Goal: Information Seeking & Learning: Learn about a topic

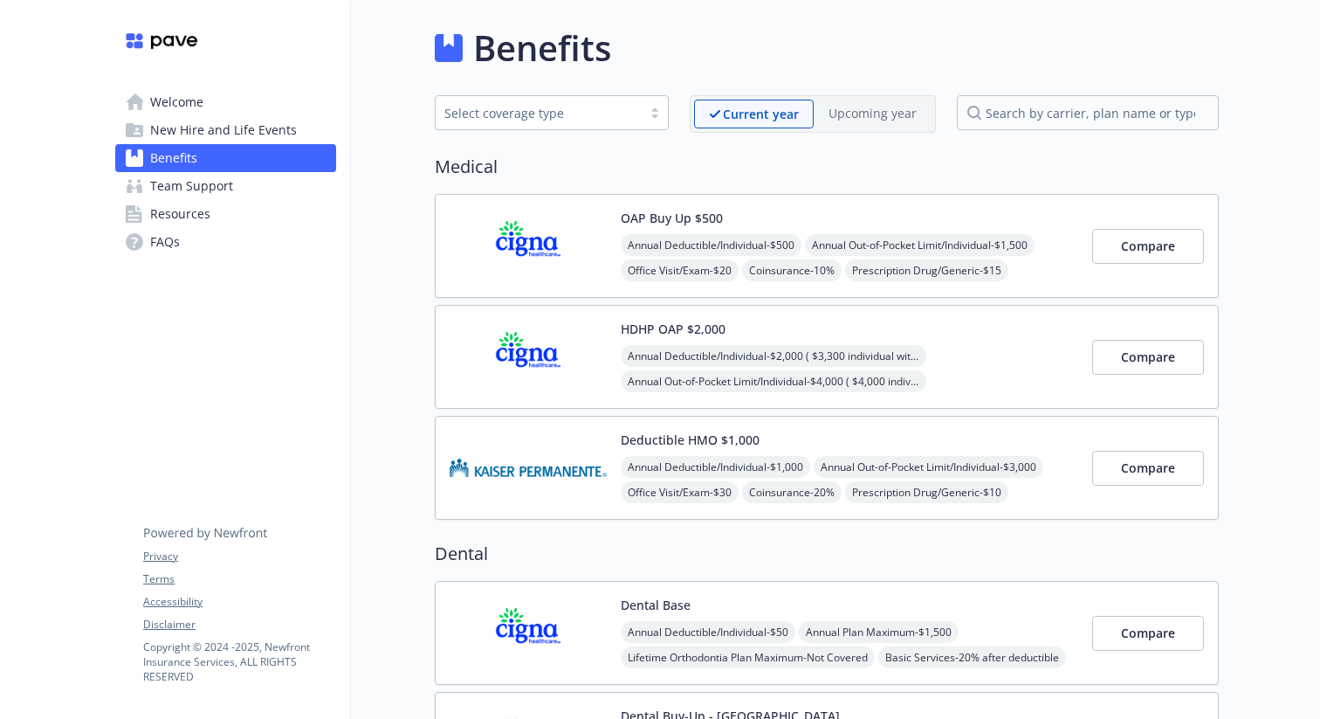
click at [348, 240] on div "Welcome New Hire and Life Events Benefits Team Support Resources FAQs Privacy T…" at bounding box center [225, 146] width 249 height 290
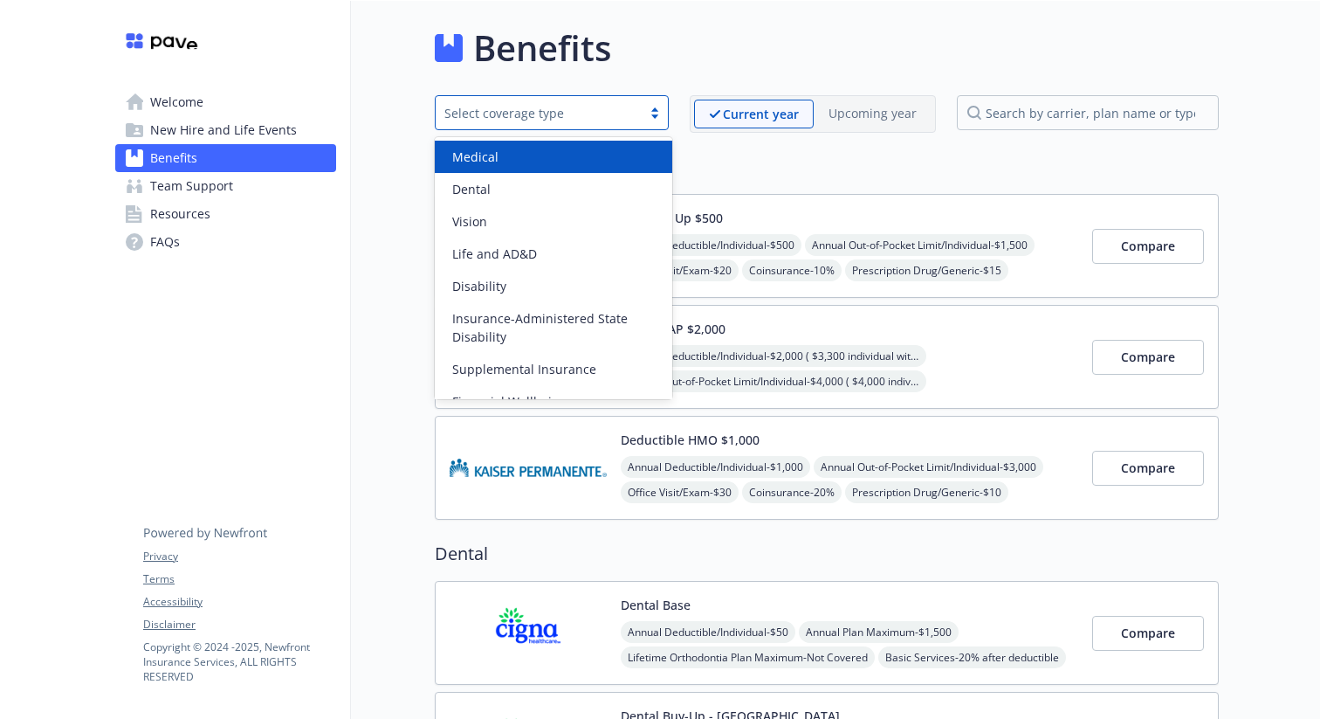
click at [527, 111] on div "Select coverage type" at bounding box center [538, 113] width 189 height 18
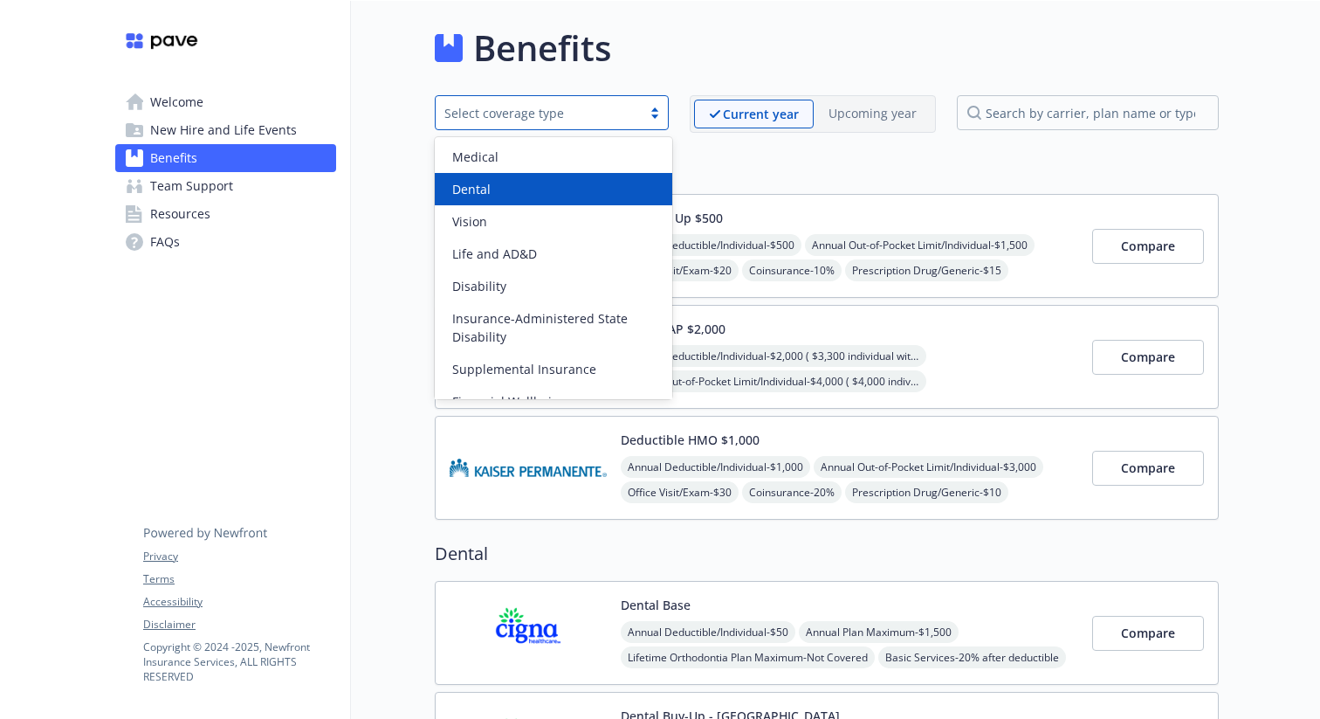
click at [754, 155] on h2 "Medical" at bounding box center [827, 167] width 784 height 26
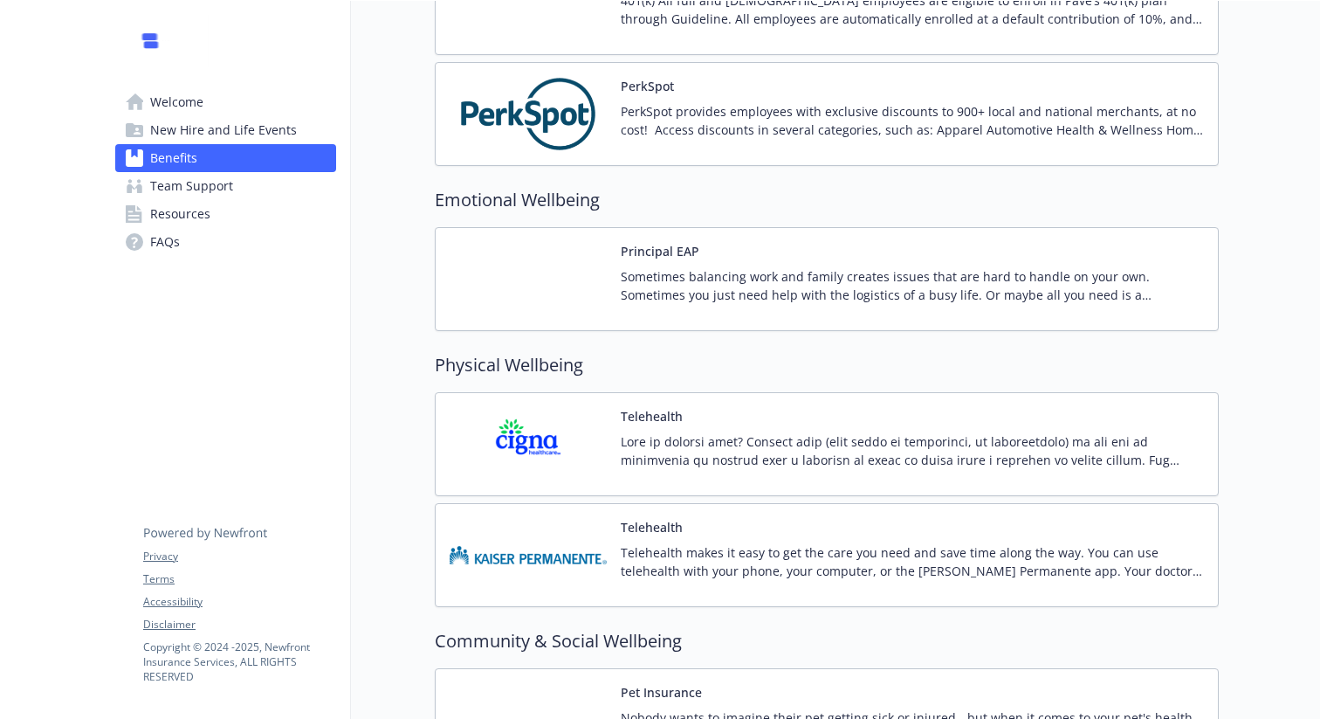
scroll to position [3019, 0]
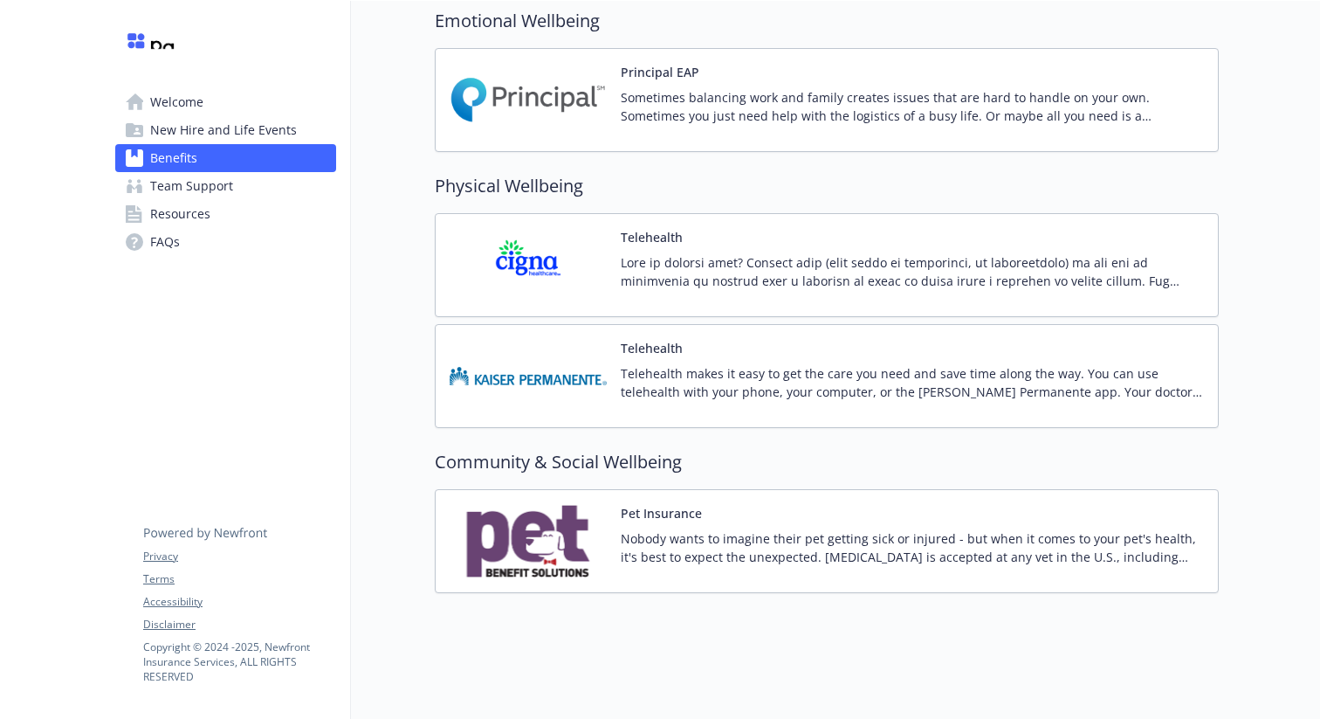
click at [713, 540] on p "Nobody wants to imagine their pet getting sick or injured - but when it comes t…" at bounding box center [912, 547] width 583 height 37
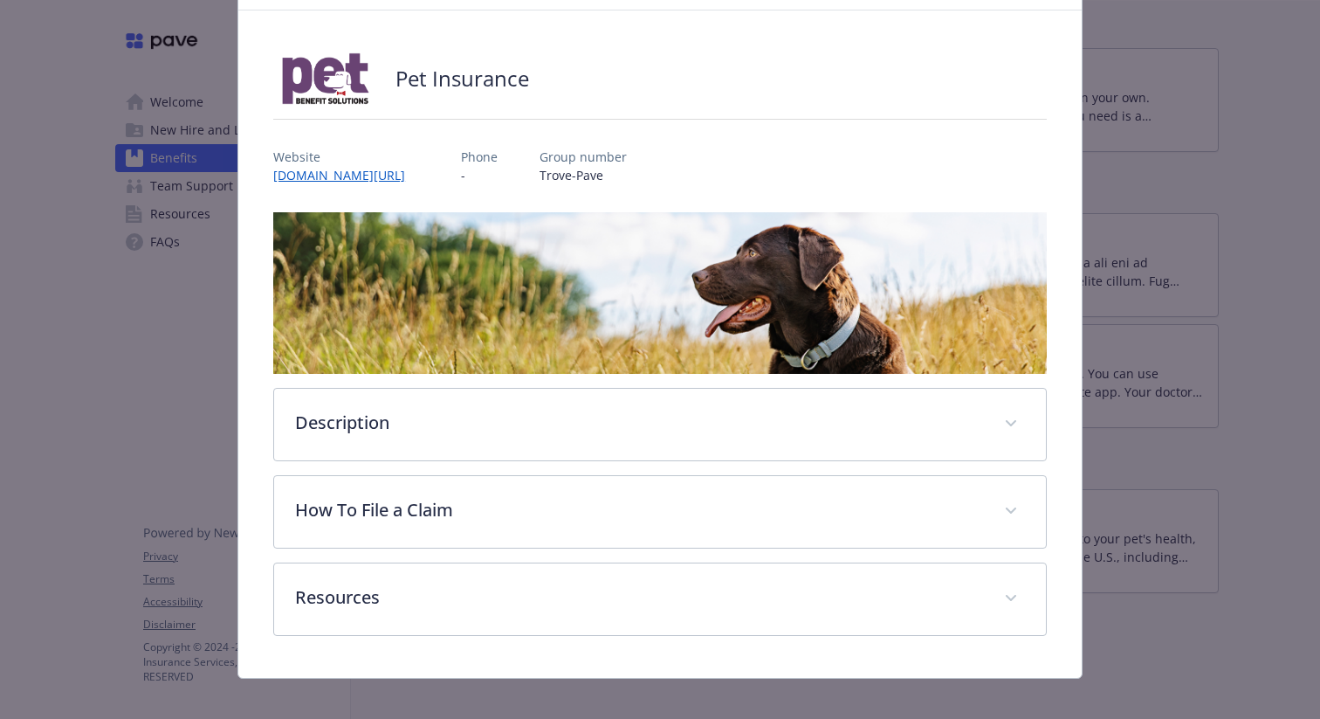
scroll to position [97, 0]
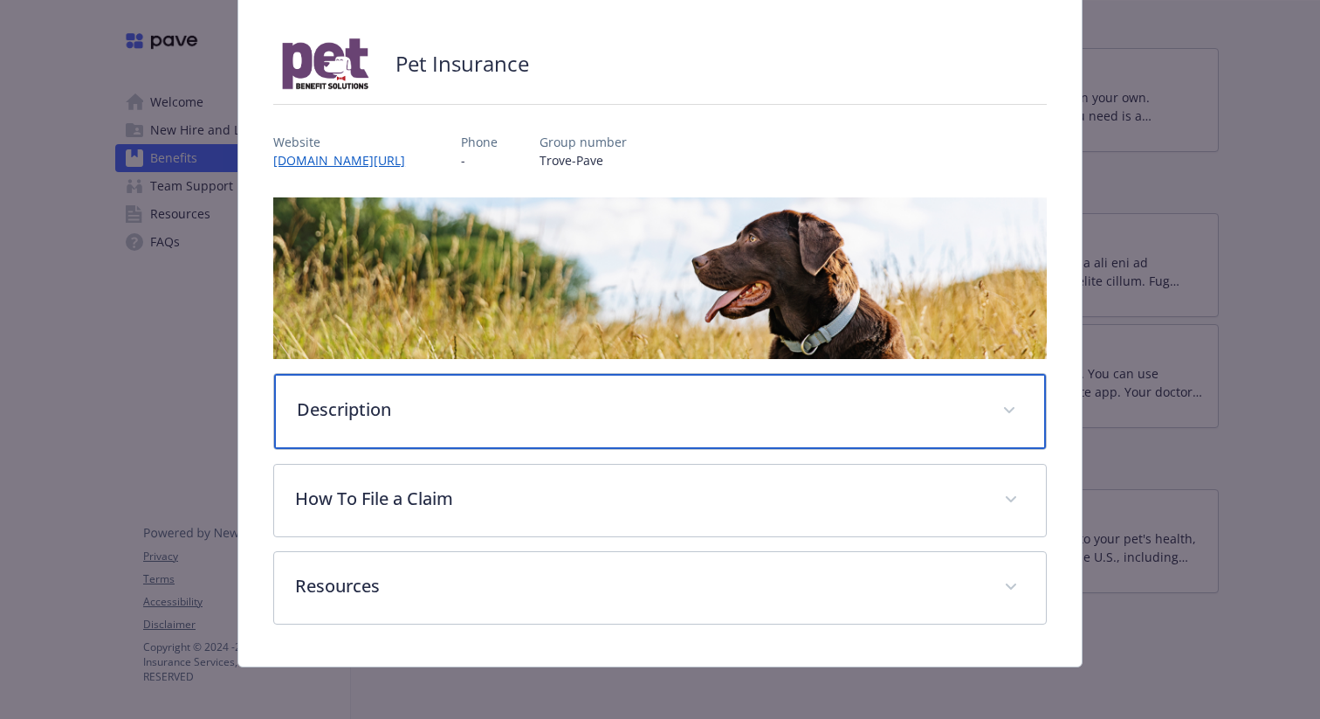
click at [469, 418] on p "Description" at bounding box center [639, 409] width 685 height 26
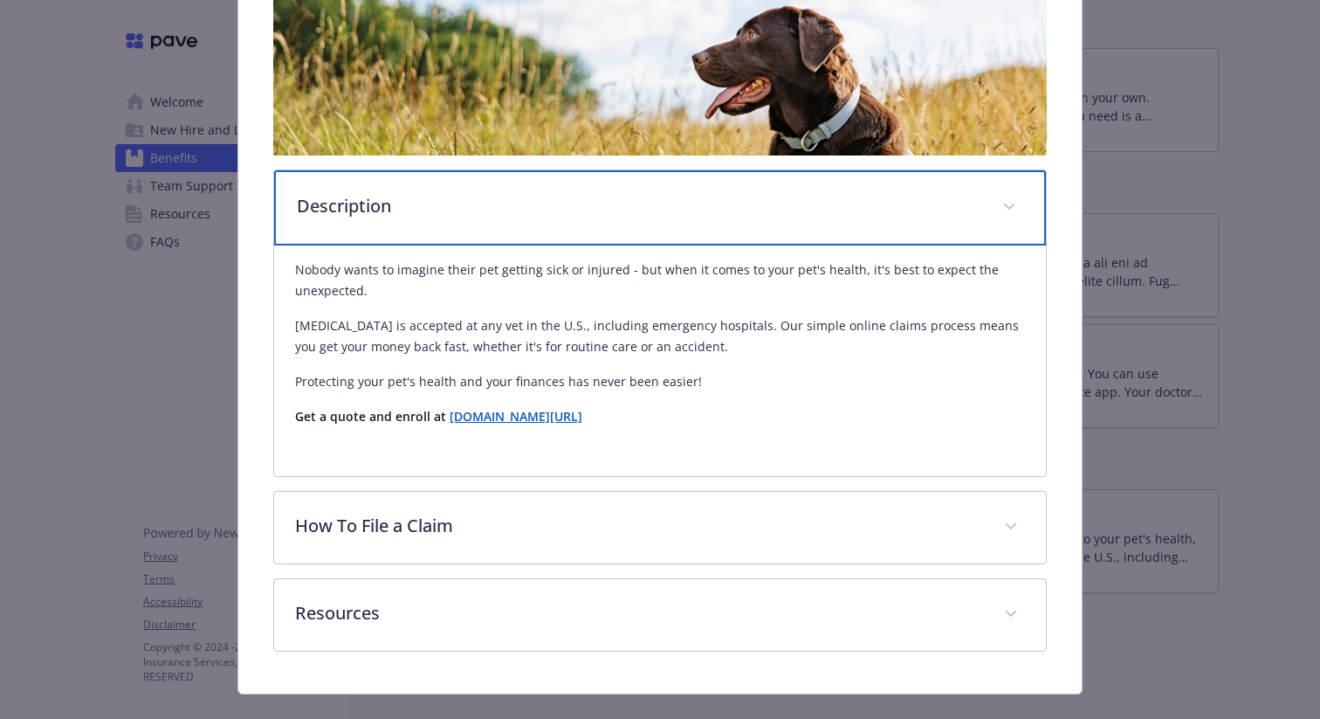
scroll to position [331, 0]
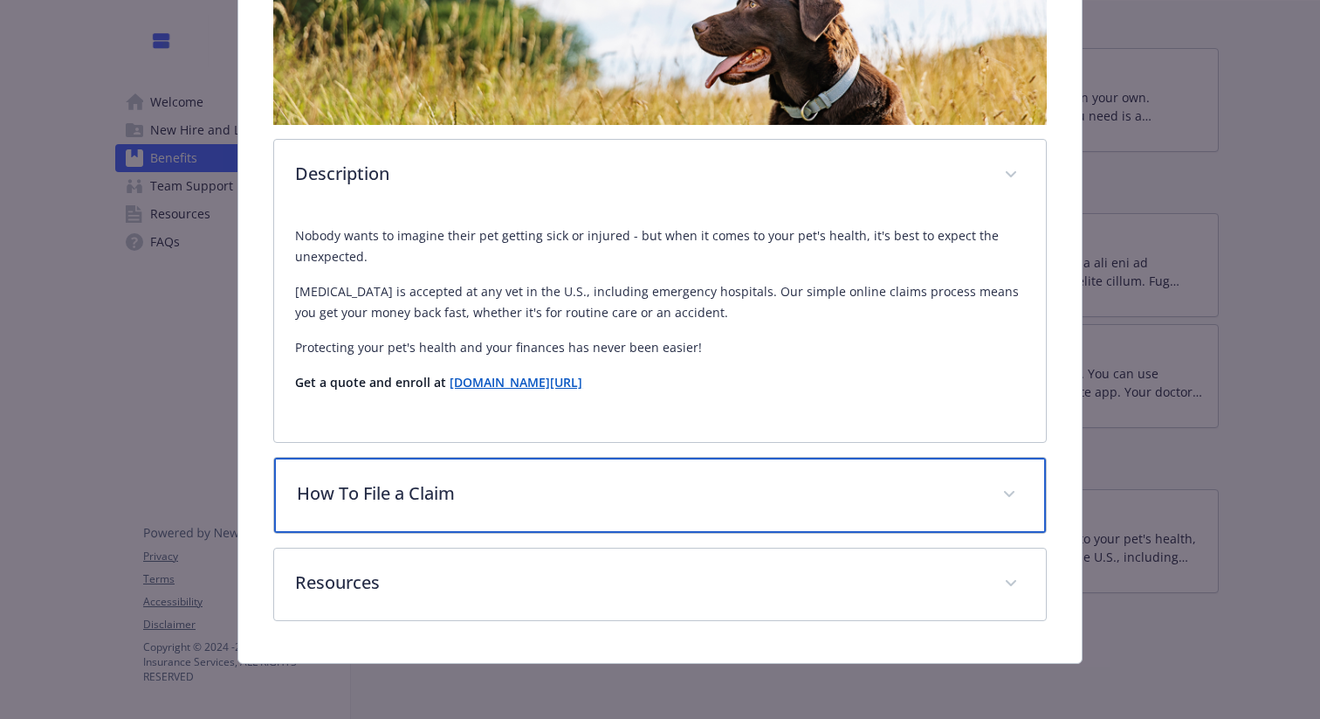
click at [461, 508] on div "How To File a Claim" at bounding box center [660, 495] width 772 height 75
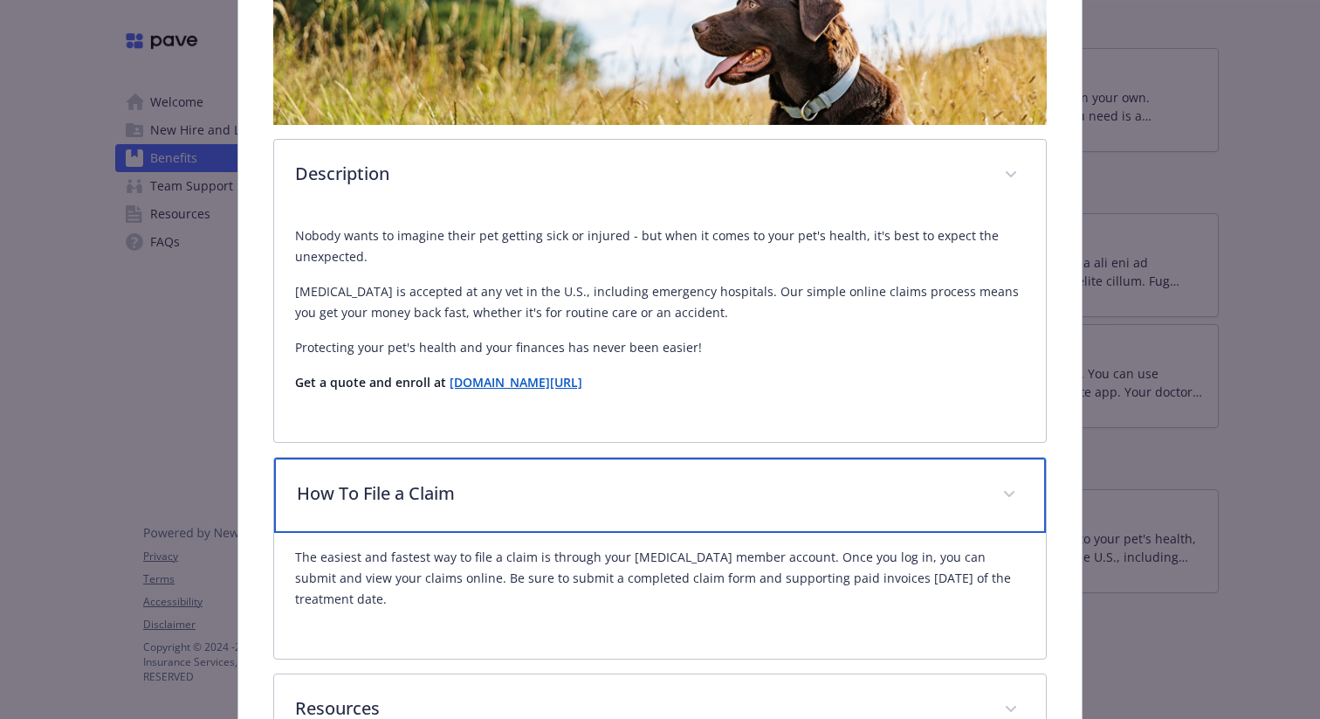
scroll to position [457, 0]
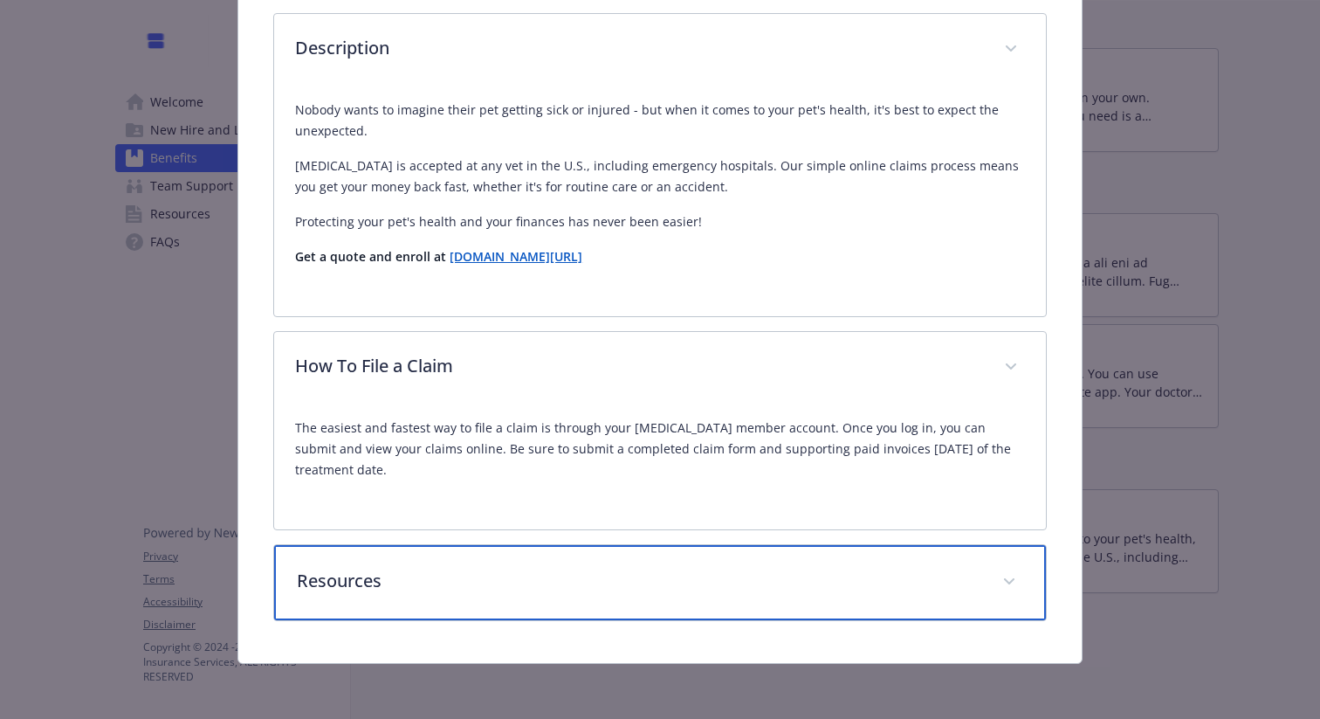
click at [461, 575] on p "Resources" at bounding box center [639, 581] width 685 height 26
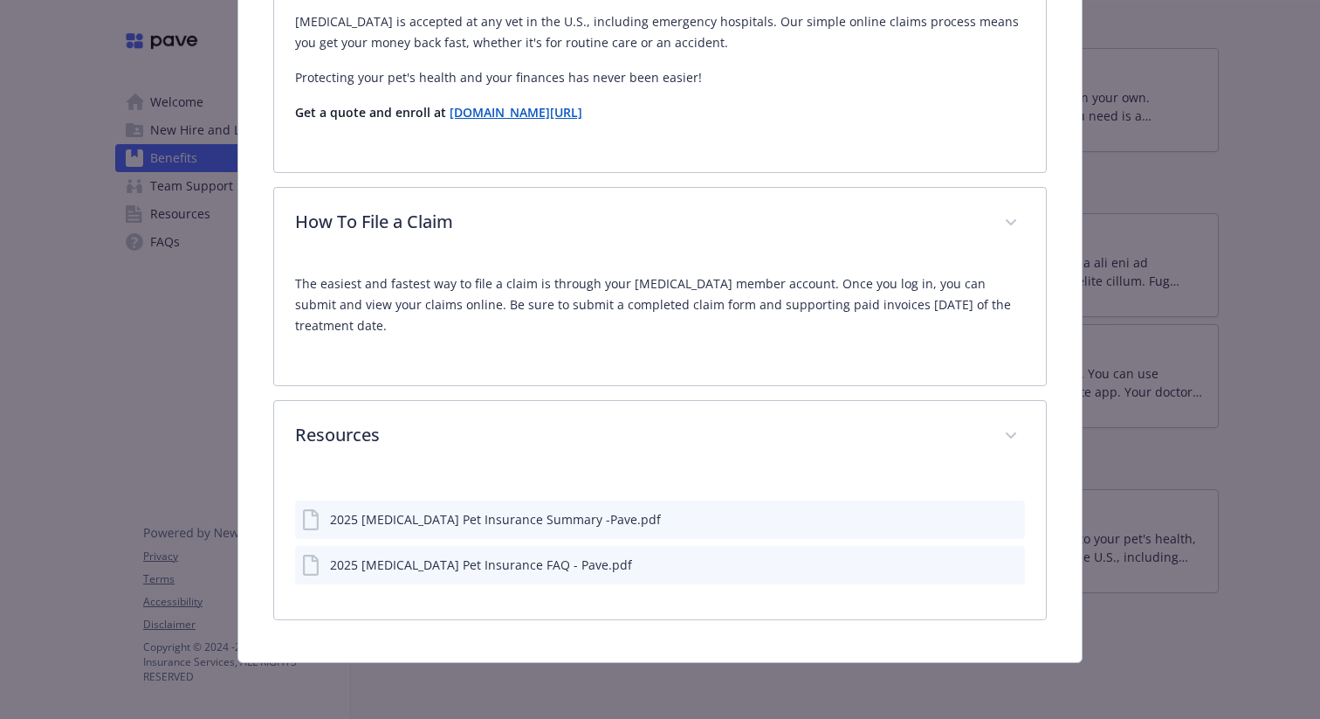
scroll to position [600, 0]
